Goal: Book appointment/travel/reservation

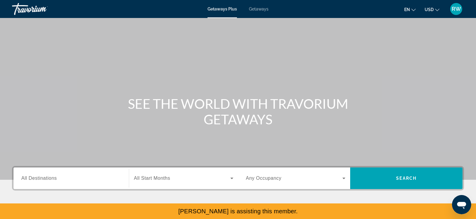
click at [261, 11] on span "Getaways" at bounding box center [259, 9] width 20 height 5
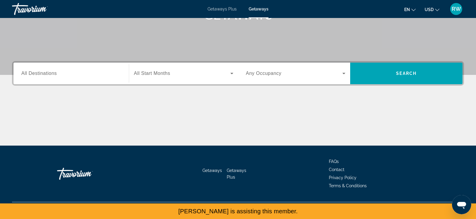
click at [86, 75] on input "Destination All Destinations" at bounding box center [71, 73] width 100 height 7
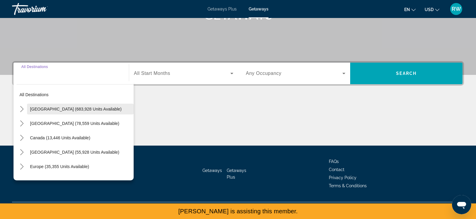
click at [76, 115] on span "Select destination: United States (683,928 units available)" at bounding box center [80, 109] width 107 height 14
type input "**********"
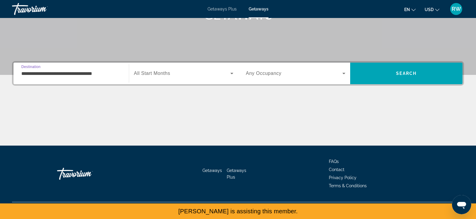
click at [161, 77] on span "Search widget" at bounding box center [182, 73] width 96 height 7
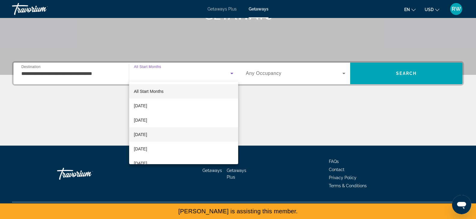
click at [176, 128] on mat-option "[DATE]" at bounding box center [183, 135] width 109 height 14
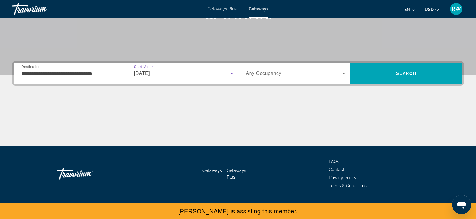
click at [274, 63] on div "Occupancy Any Occupancy" at bounding box center [295, 74] width 109 height 22
click at [267, 73] on span "Any Occupancy" at bounding box center [264, 73] width 36 height 5
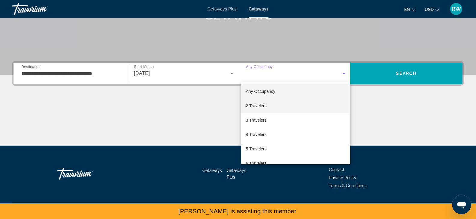
click at [277, 109] on mat-option "2 Travelers" at bounding box center [295, 106] width 109 height 14
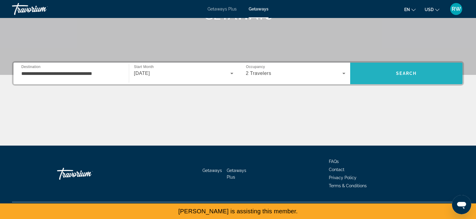
click at [379, 78] on span "Search" at bounding box center [406, 73] width 112 height 14
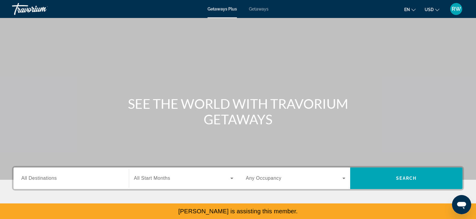
click at [258, 6] on div "Getaways Plus Getaways en English Español Français Italiano Português русский U…" at bounding box center [238, 9] width 476 height 16
click at [255, 9] on span "Getaways" at bounding box center [259, 9] width 20 height 5
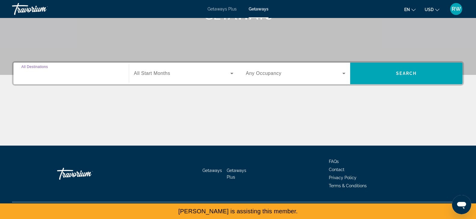
click at [82, 77] on input "Destination All Destinations" at bounding box center [71, 73] width 100 height 7
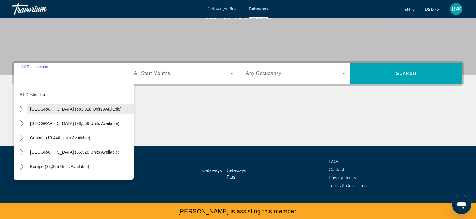
click at [57, 108] on span "[GEOGRAPHIC_DATA] (683,928 units available)" at bounding box center [76, 109] width 92 height 5
type input "**********"
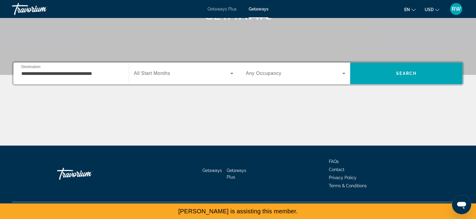
click at [143, 74] on span "All Start Months" at bounding box center [152, 73] width 36 height 5
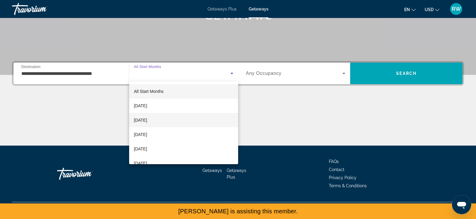
click at [147, 122] on span "[DATE]" at bounding box center [140, 120] width 13 height 7
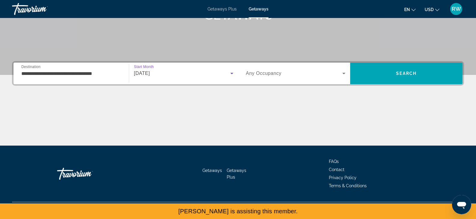
click at [268, 85] on div "**********" at bounding box center [238, 73] width 452 height 25
click at [262, 72] on span "Any Occupancy" at bounding box center [264, 73] width 36 height 5
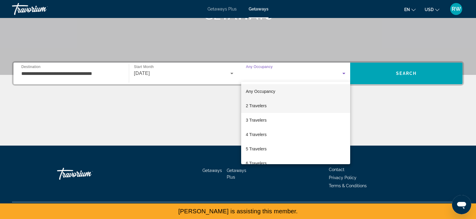
click at [280, 109] on mat-option "2 Travelers" at bounding box center [295, 106] width 109 height 14
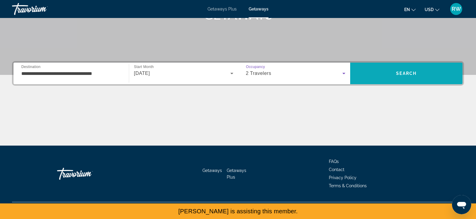
click at [371, 78] on span "Search" at bounding box center [406, 73] width 112 height 14
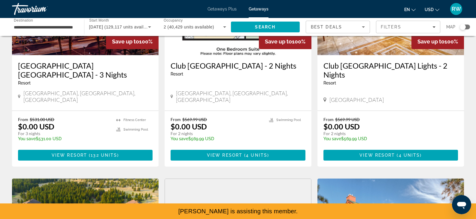
scroll to position [98, 0]
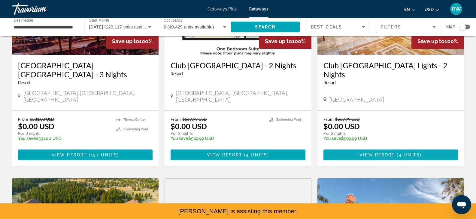
click at [347, 150] on span "Main content" at bounding box center [390, 155] width 134 height 14
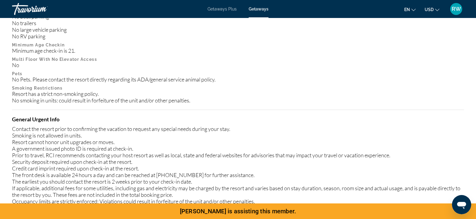
scroll to position [624, 0]
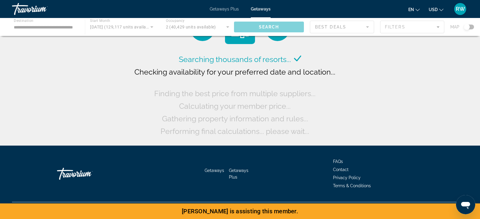
click at [405, 29] on div "Main content" at bounding box center [240, 27] width 480 height 18
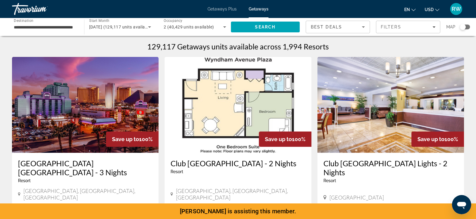
click at [405, 29] on span "Filters" at bounding box center [408, 27] width 64 height 14
